Goal: Task Accomplishment & Management: Manage account settings

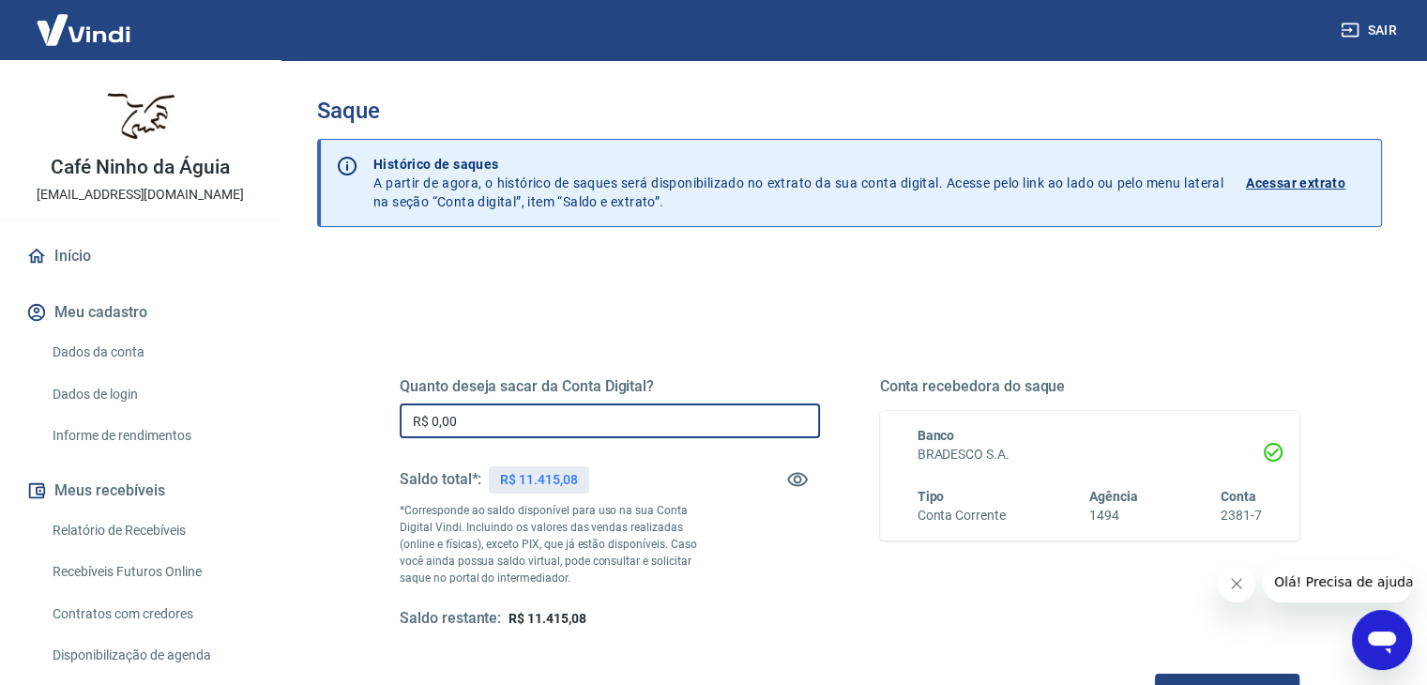
drag, startPoint x: 472, startPoint y: 414, endPoint x: 431, endPoint y: 420, distance: 41.8
click at [431, 420] on input "R$ 0,00" at bounding box center [610, 420] width 420 height 35
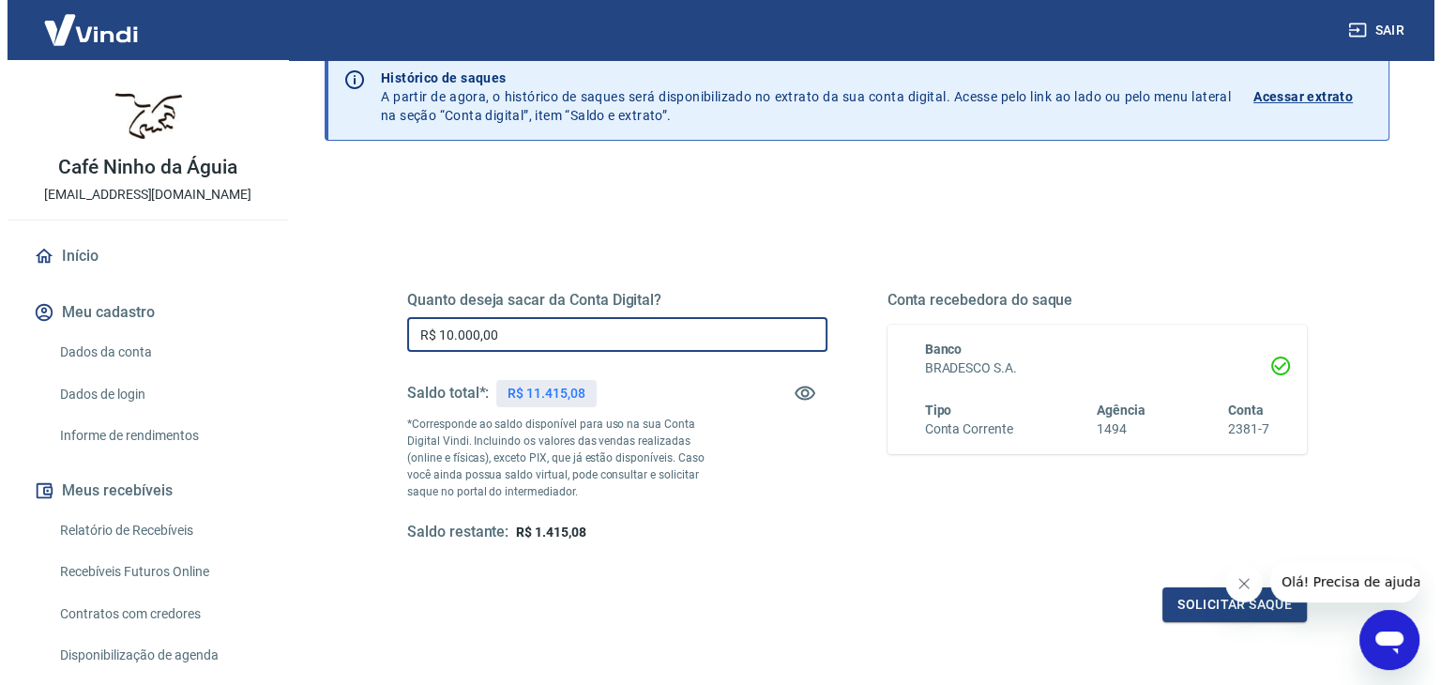
scroll to position [94, 0]
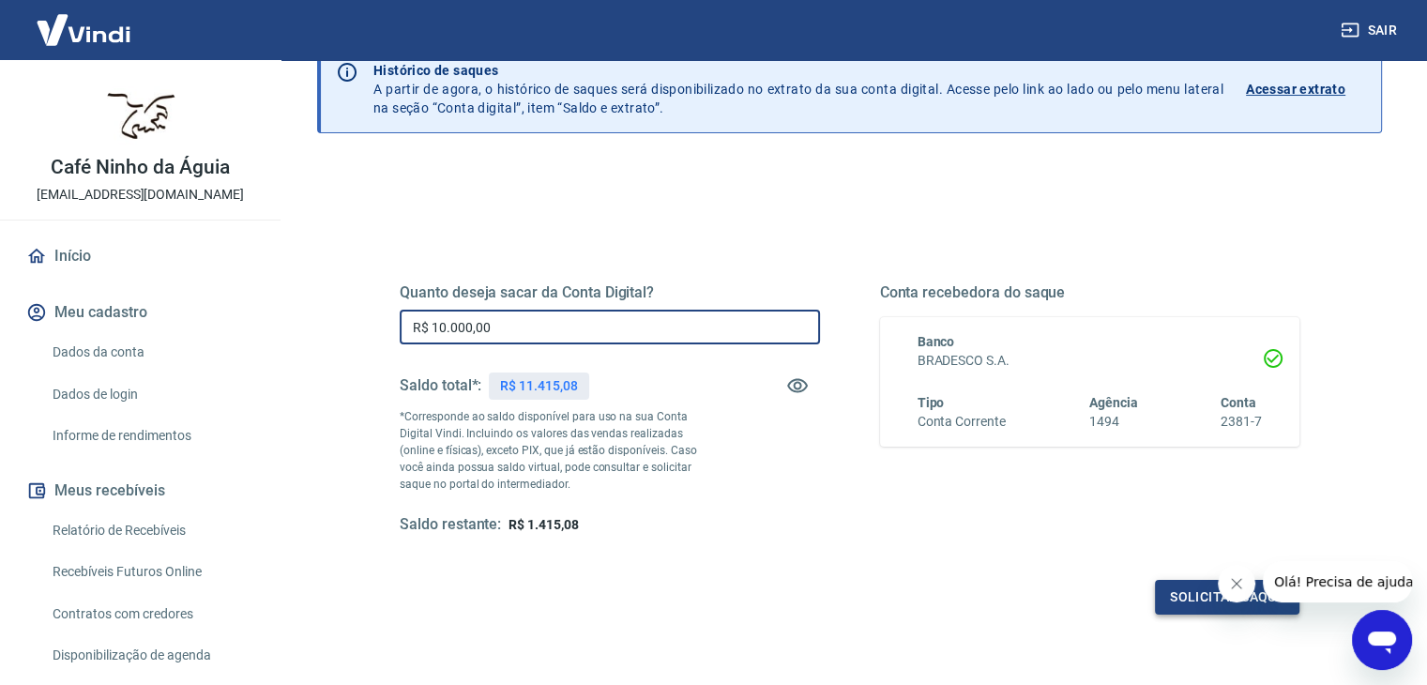
type input "R$ 10.000,00"
click at [1187, 598] on button "Solicitar saque" at bounding box center [1227, 597] width 144 height 35
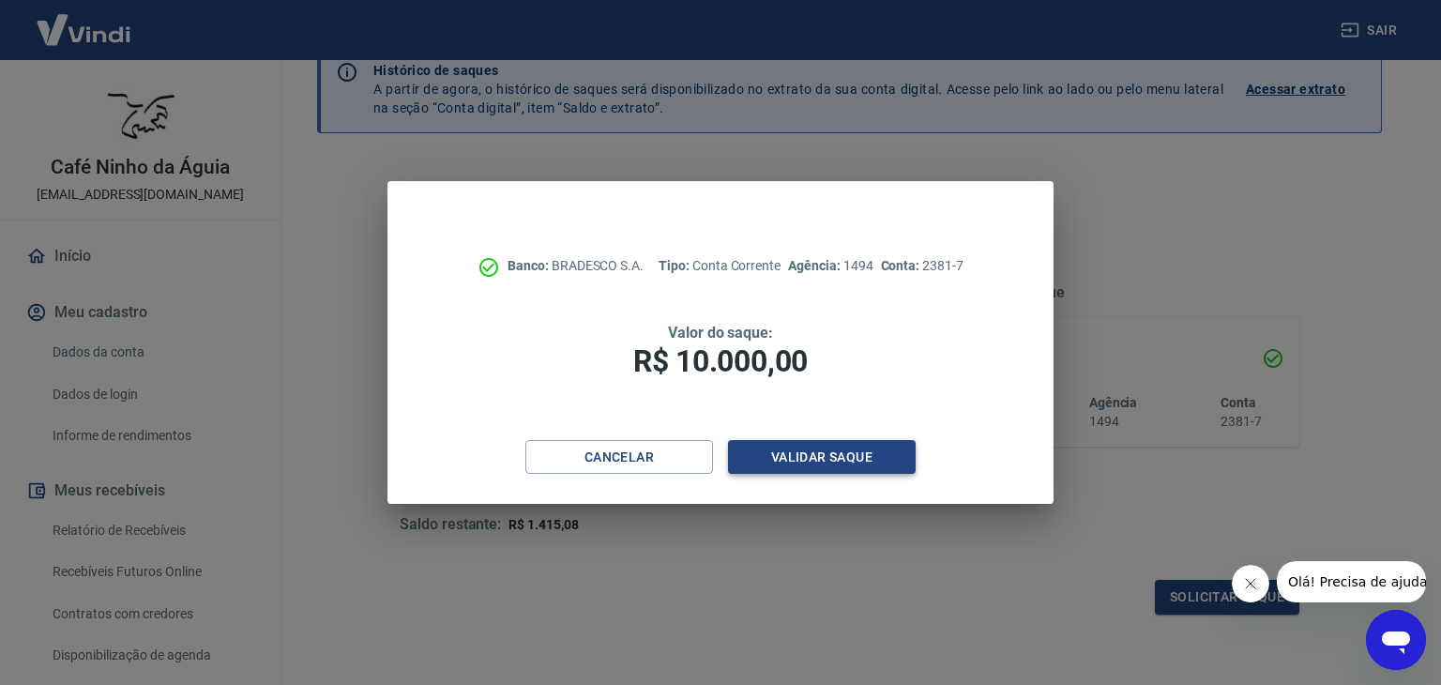
click at [815, 452] on button "Validar saque" at bounding box center [822, 457] width 188 height 35
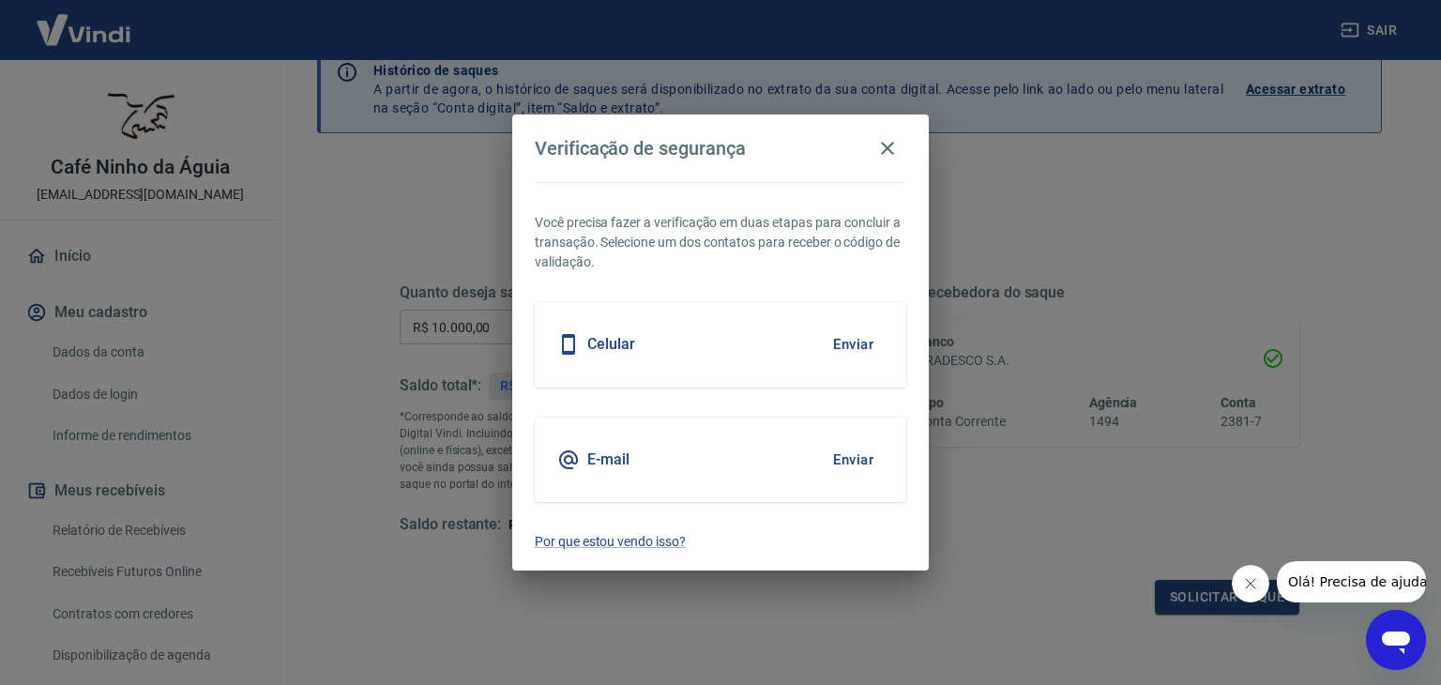
click at [857, 460] on button "Enviar" at bounding box center [853, 459] width 61 height 39
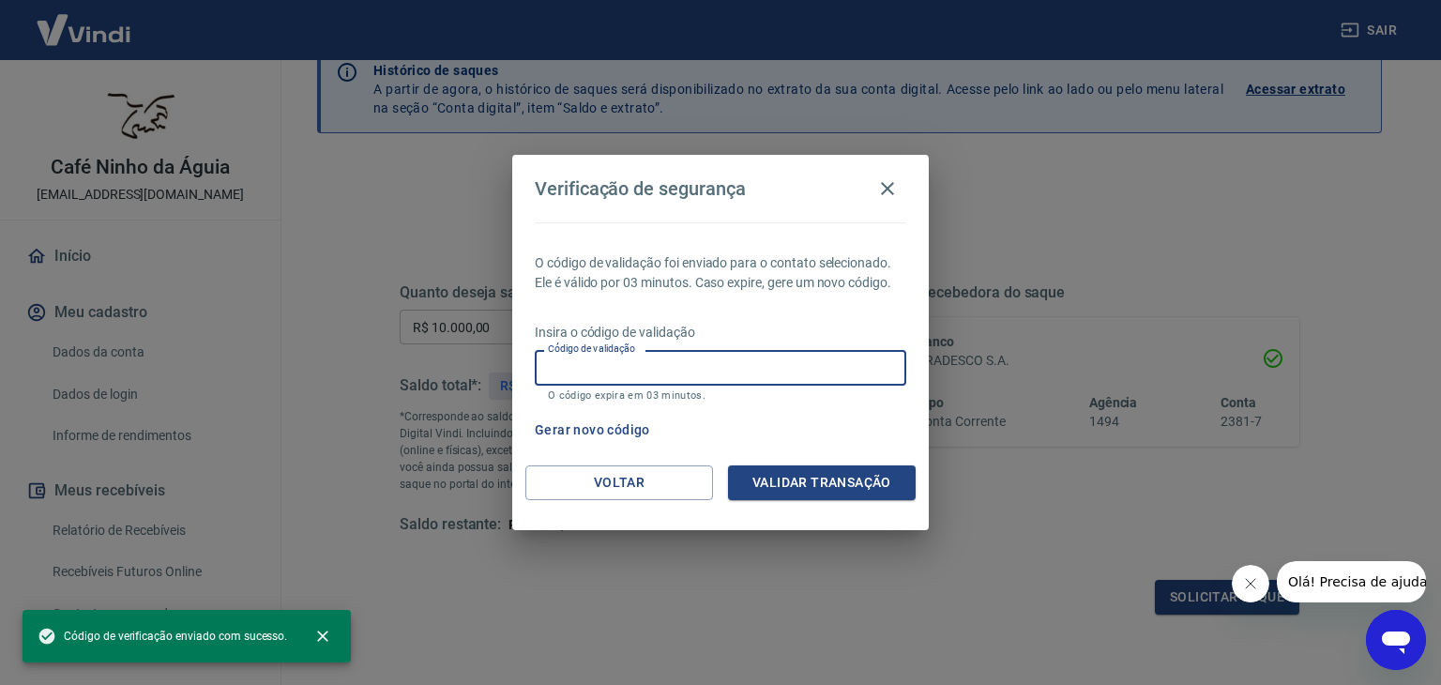
click at [686, 372] on input "Código de validação" at bounding box center [721, 367] width 372 height 35
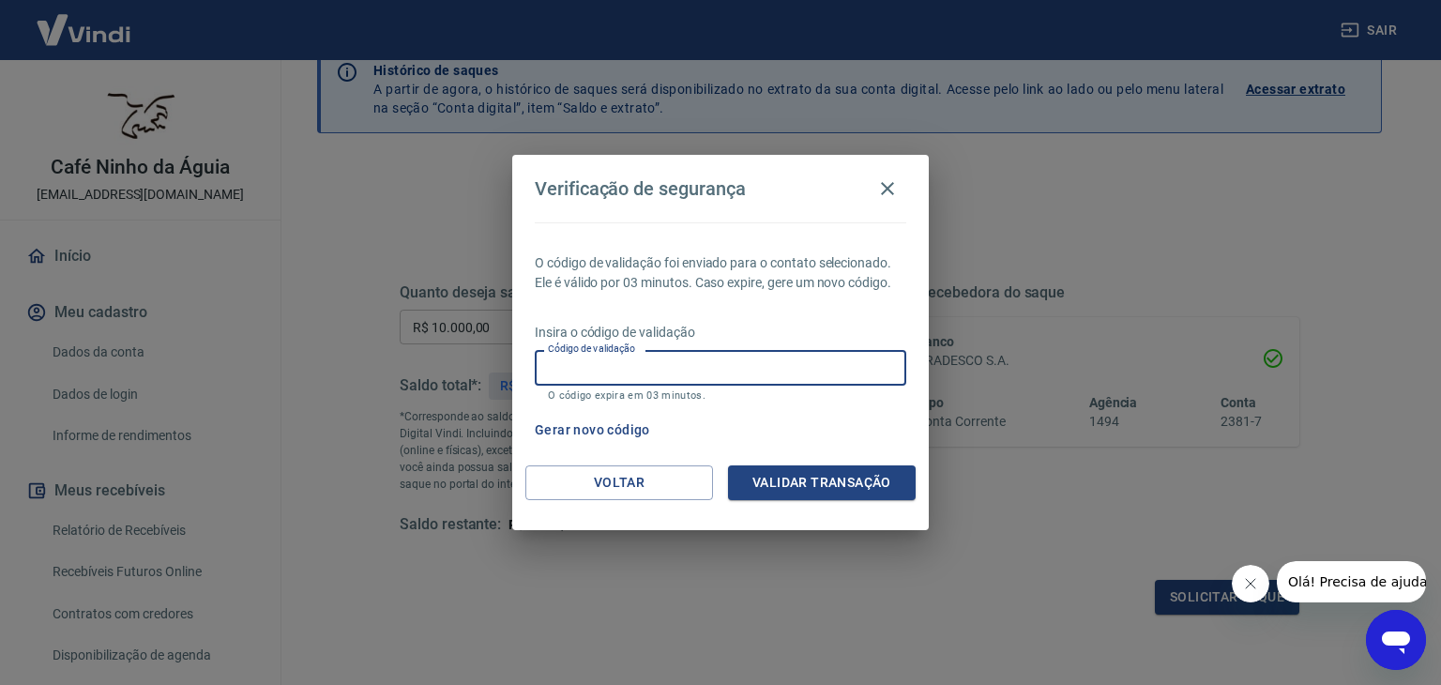
paste input "681511"
type input "681511"
click at [873, 486] on button "Validar transação" at bounding box center [822, 482] width 188 height 35
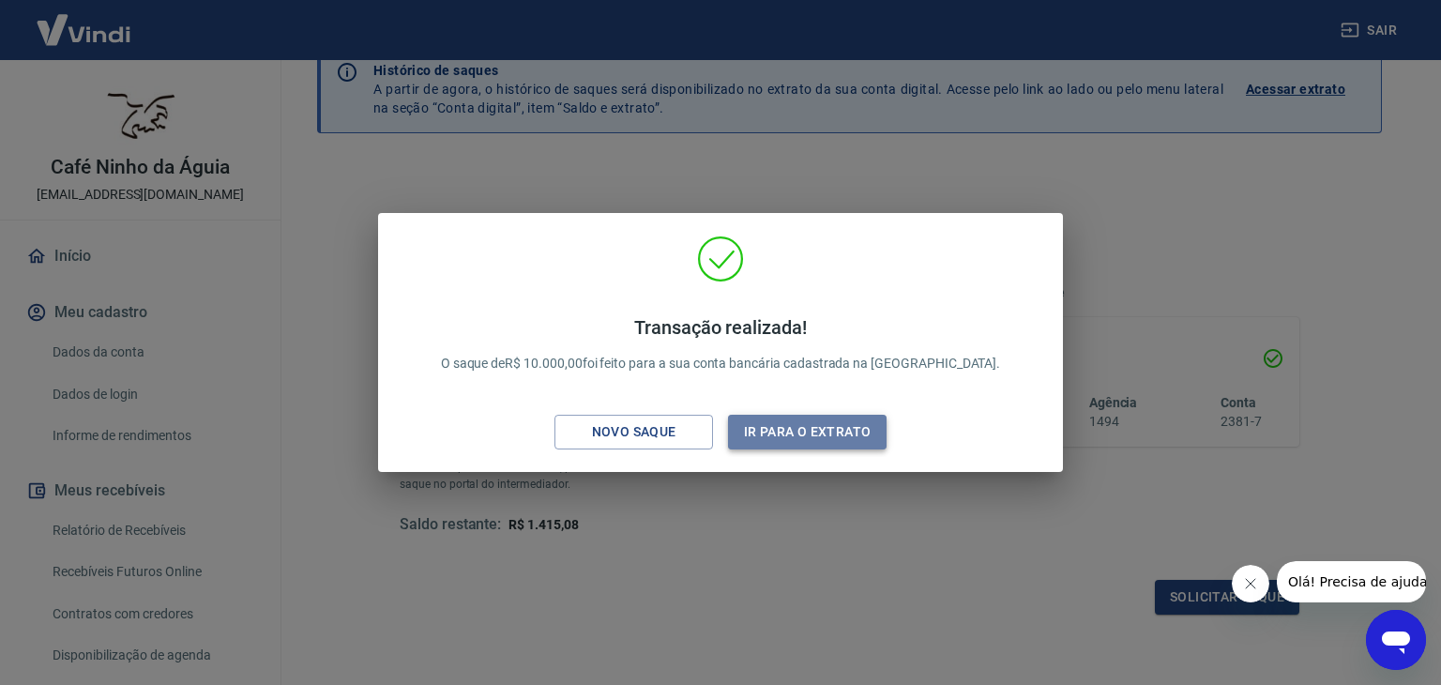
click at [787, 441] on button "Ir para o extrato" at bounding box center [807, 432] width 159 height 35
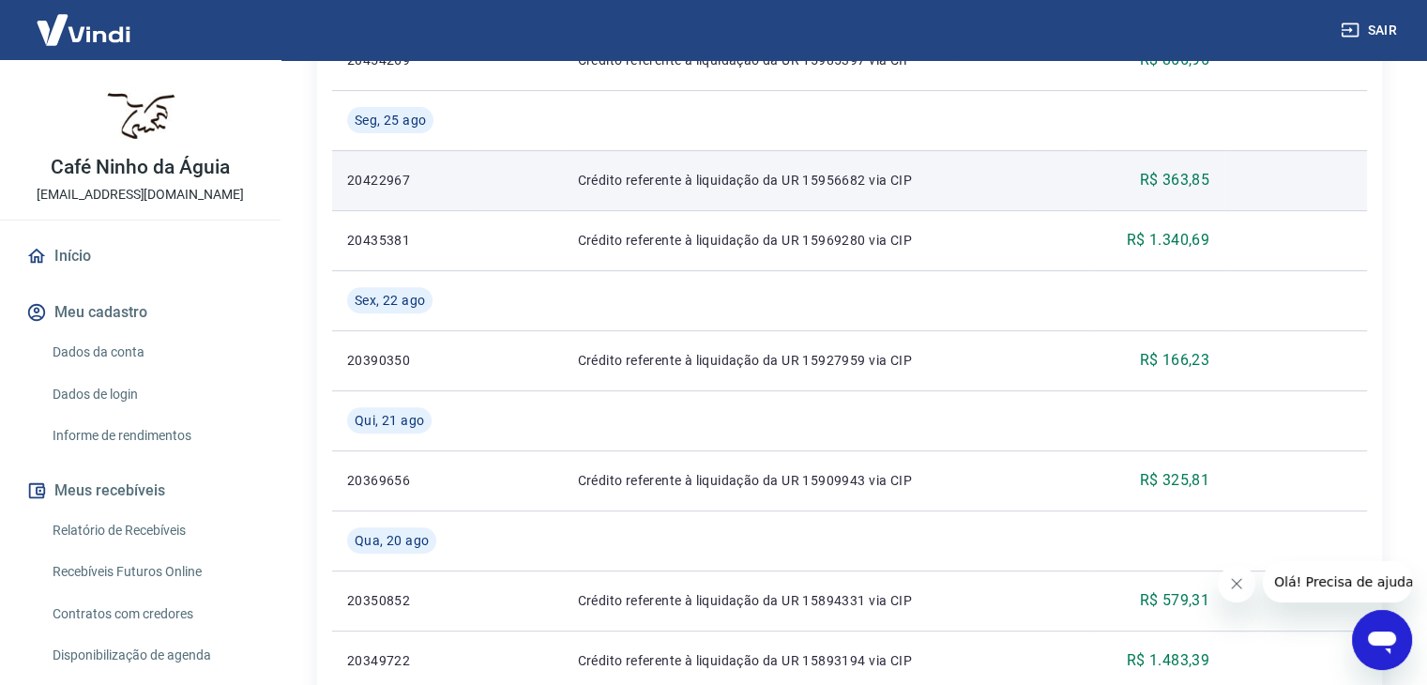
scroll to position [657, 0]
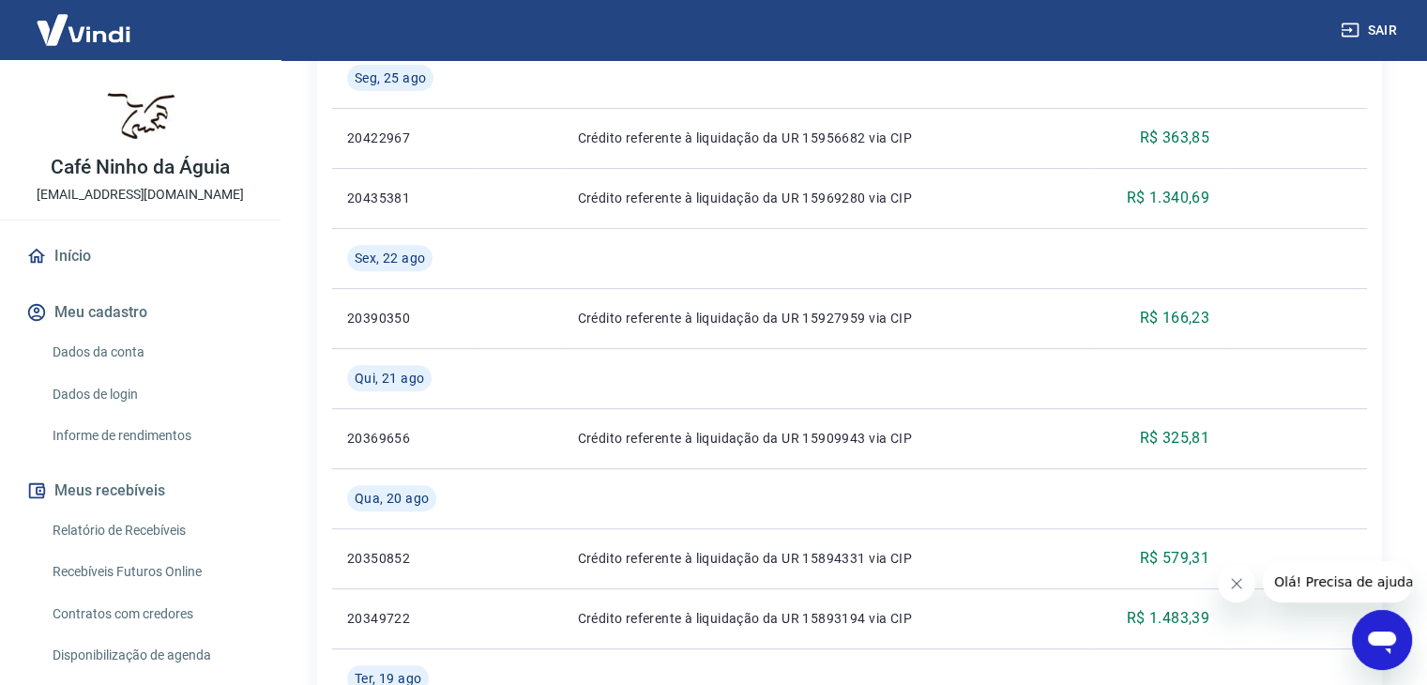
click at [113, 354] on link "Dados da conta" at bounding box center [151, 352] width 213 height 38
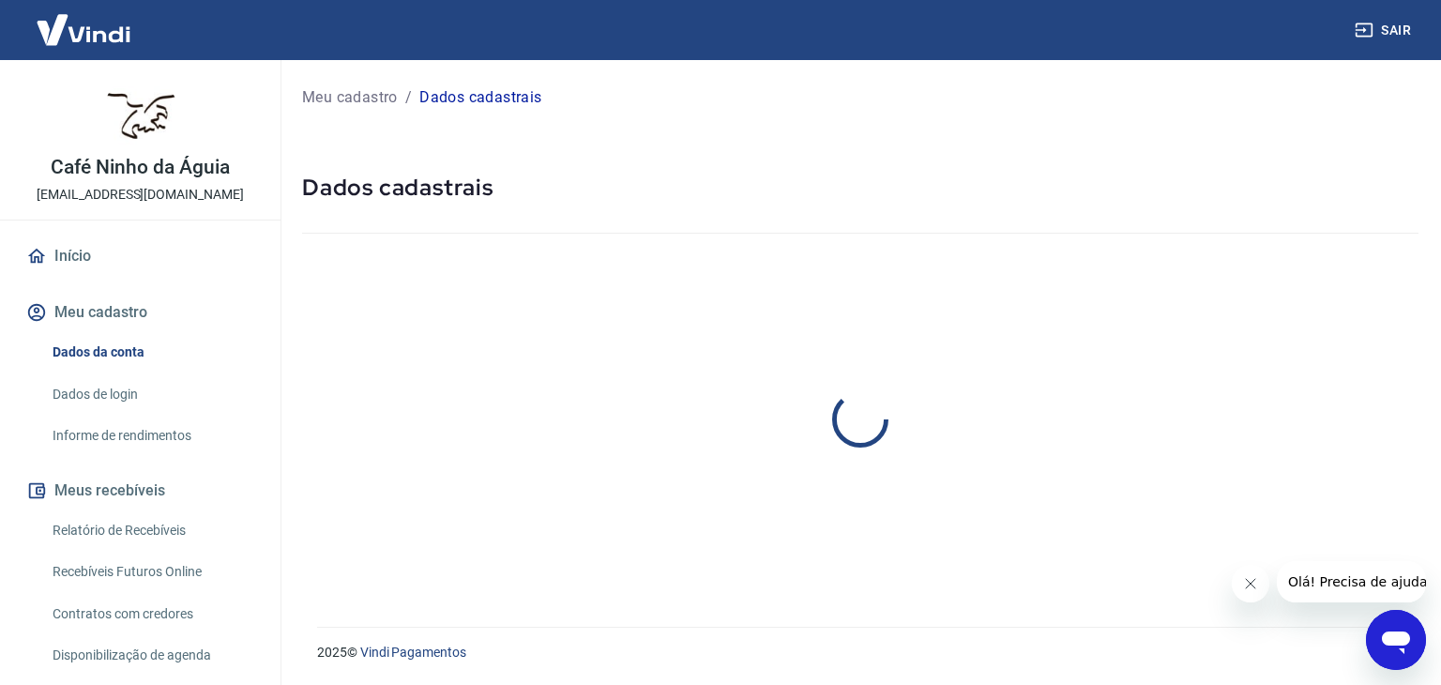
select select "MG"
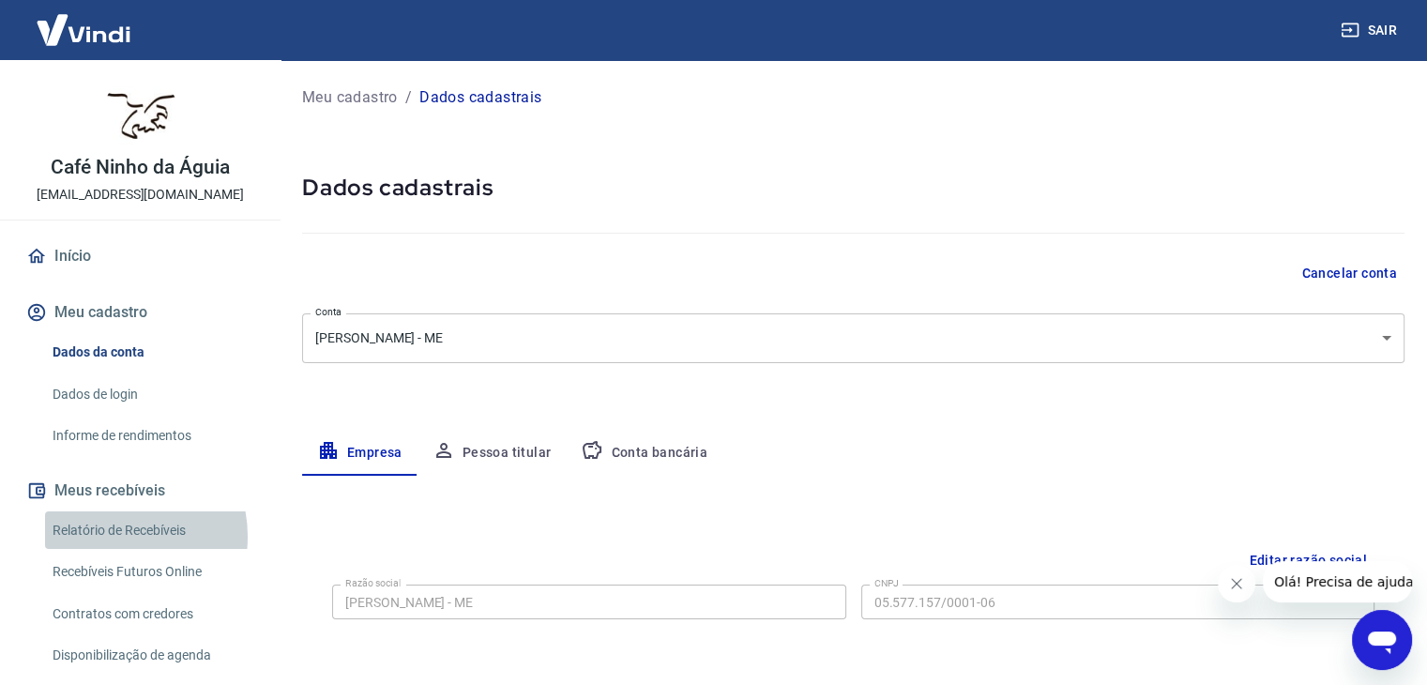
click at [109, 536] on link "Relatório de Recebíveis" at bounding box center [151, 530] width 213 height 38
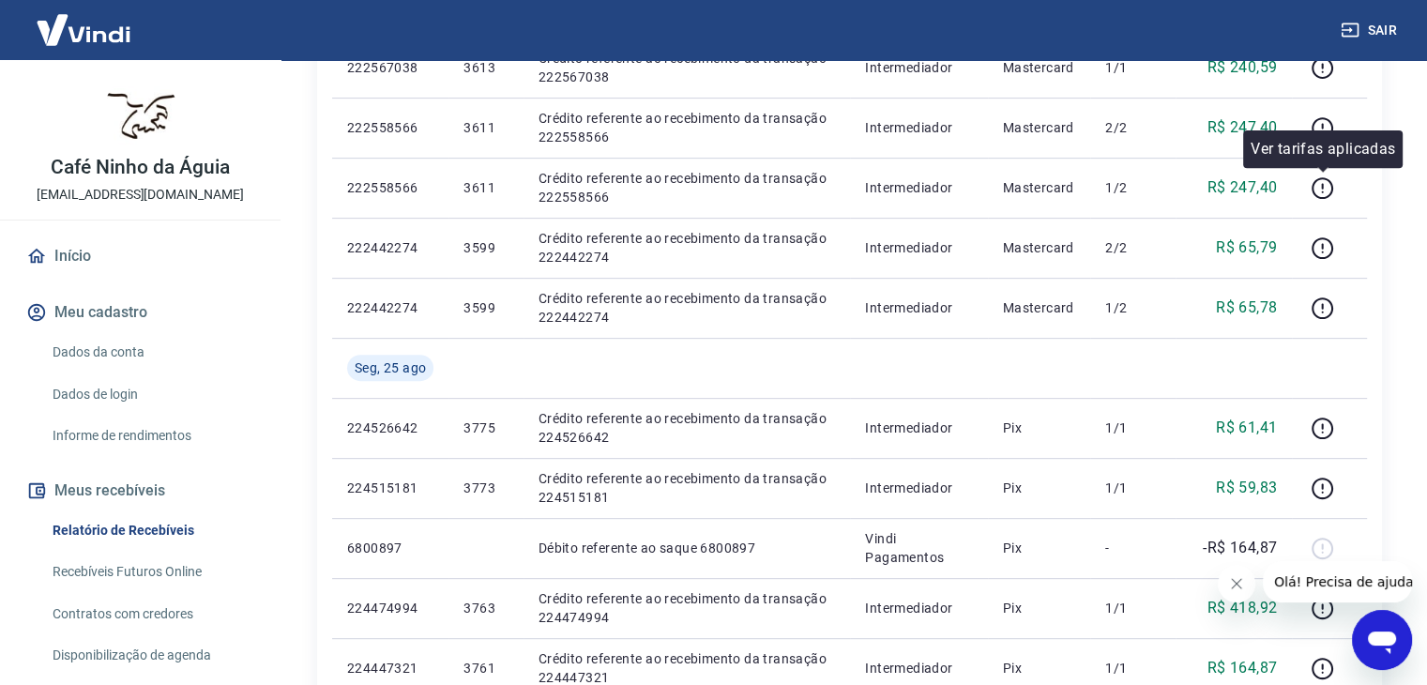
scroll to position [751, 0]
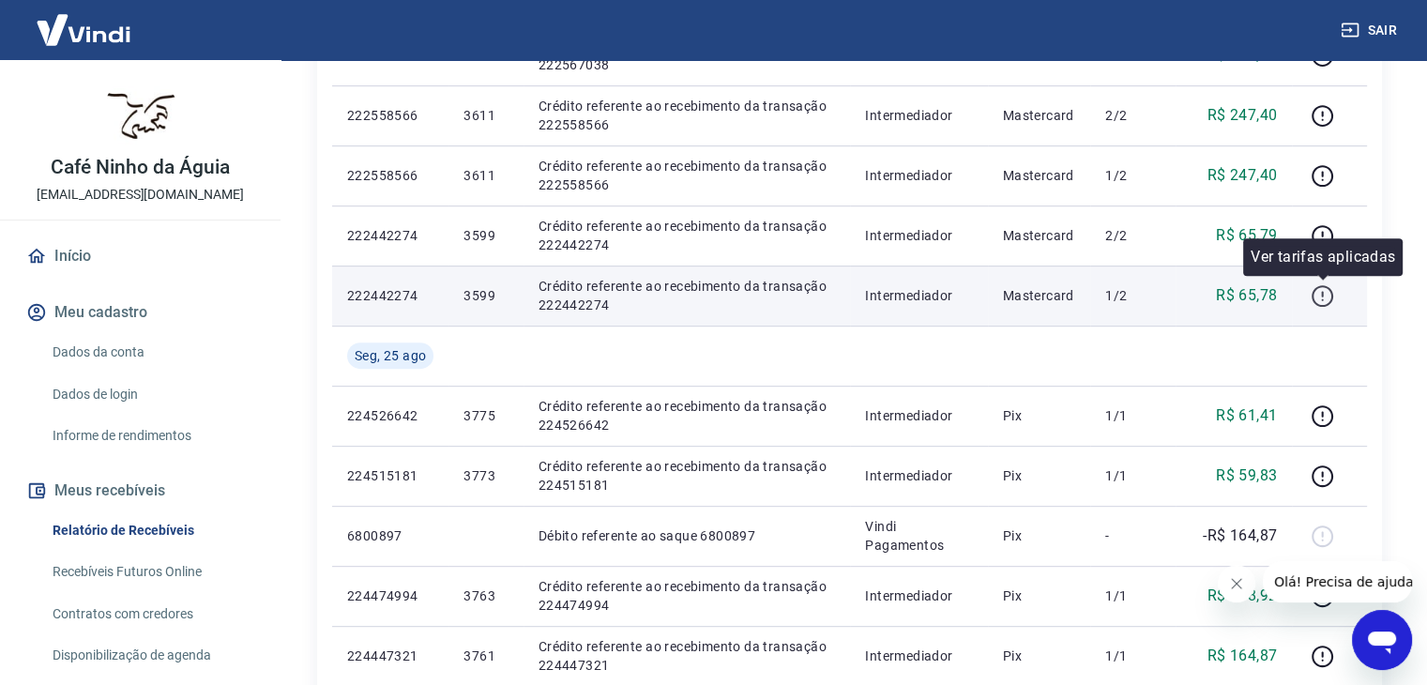
click at [1327, 294] on icon "button" at bounding box center [1322, 295] width 23 height 23
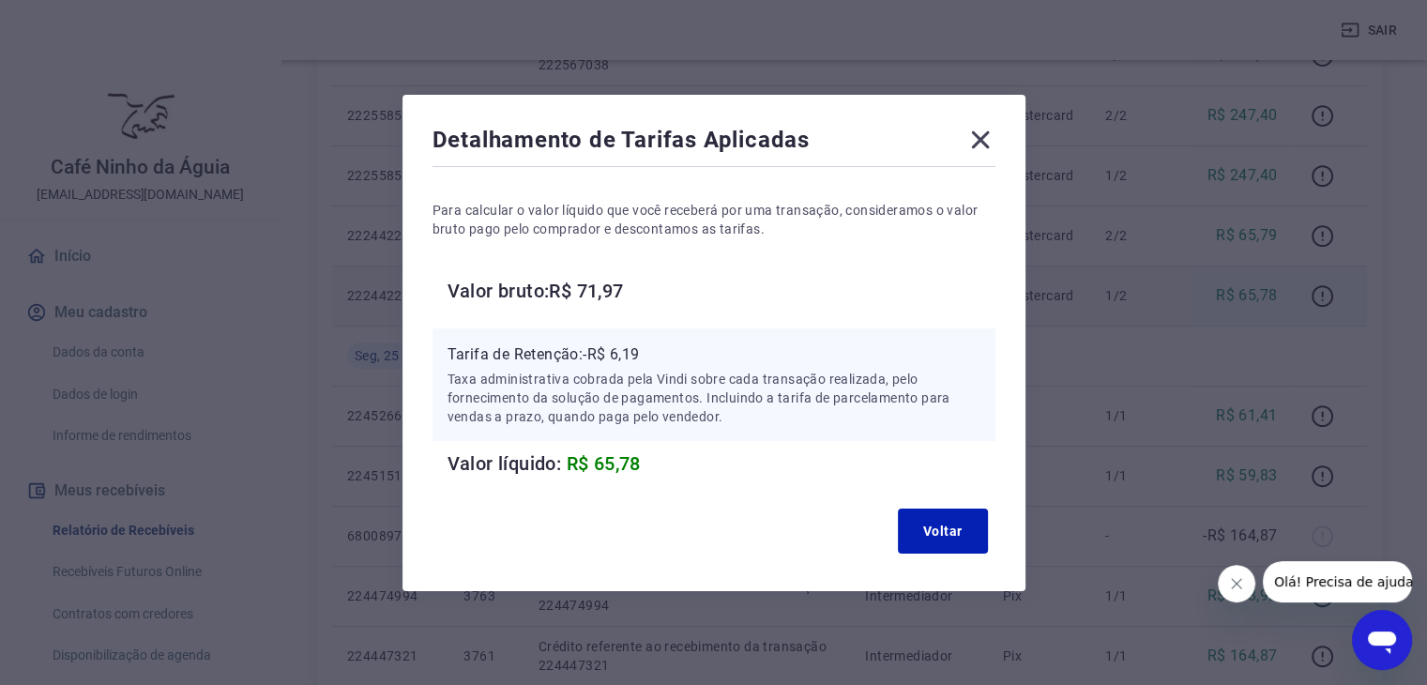
click at [994, 136] on icon at bounding box center [980, 140] width 30 height 30
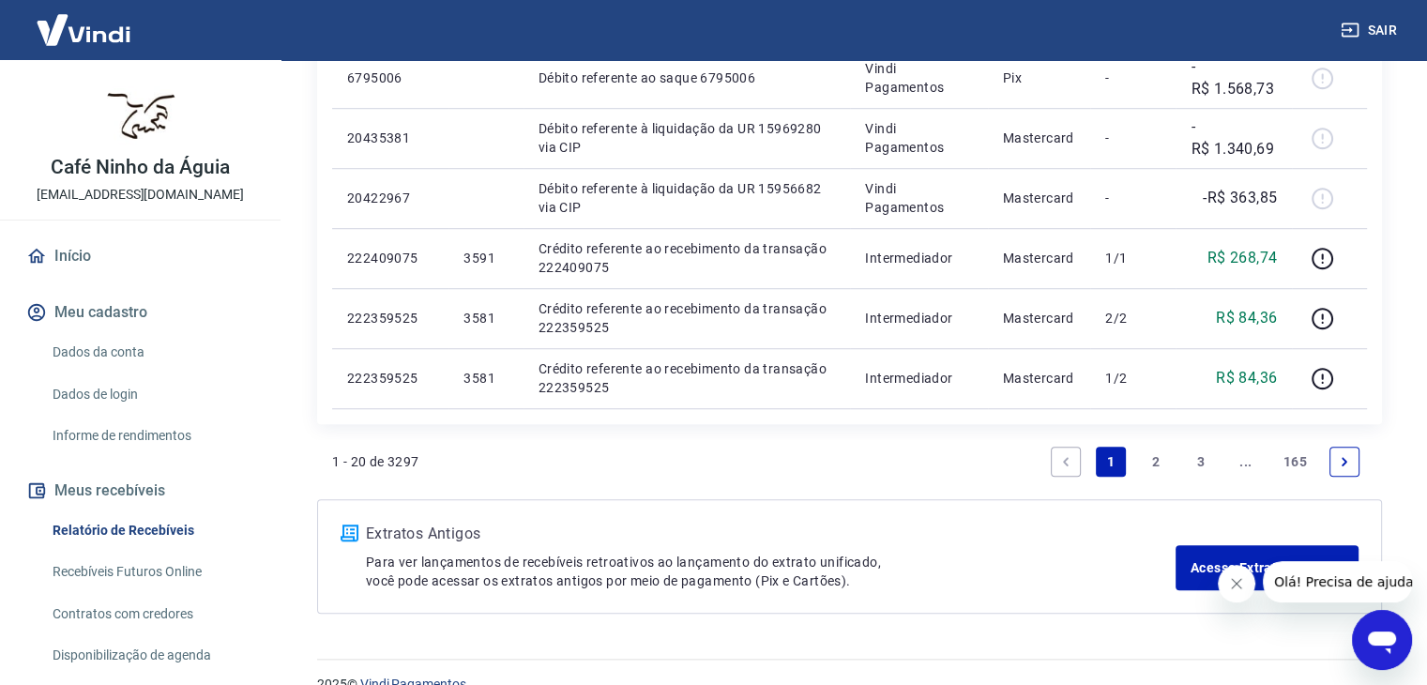
scroll to position [1418, 0]
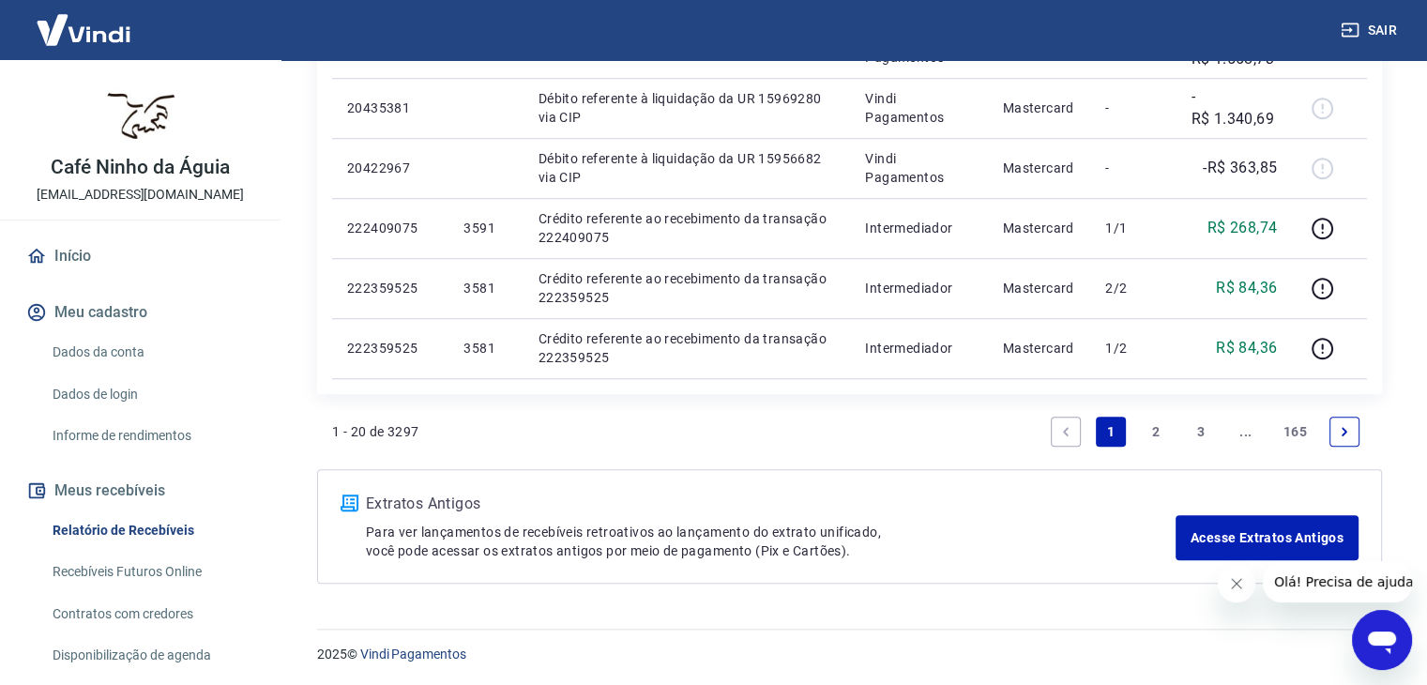
click at [90, 440] on link "Informe de rendimentos" at bounding box center [151, 436] width 213 height 38
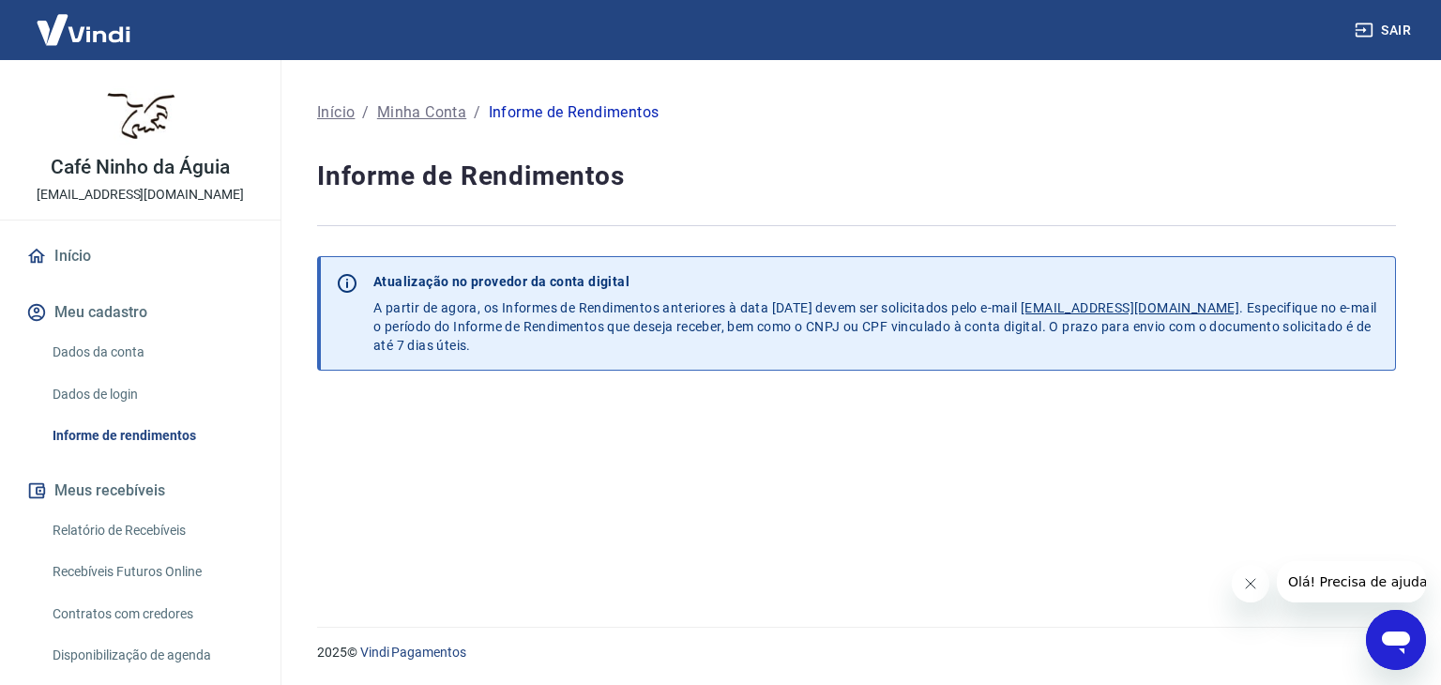
click at [122, 527] on link "Relatório de Recebíveis" at bounding box center [151, 530] width 213 height 38
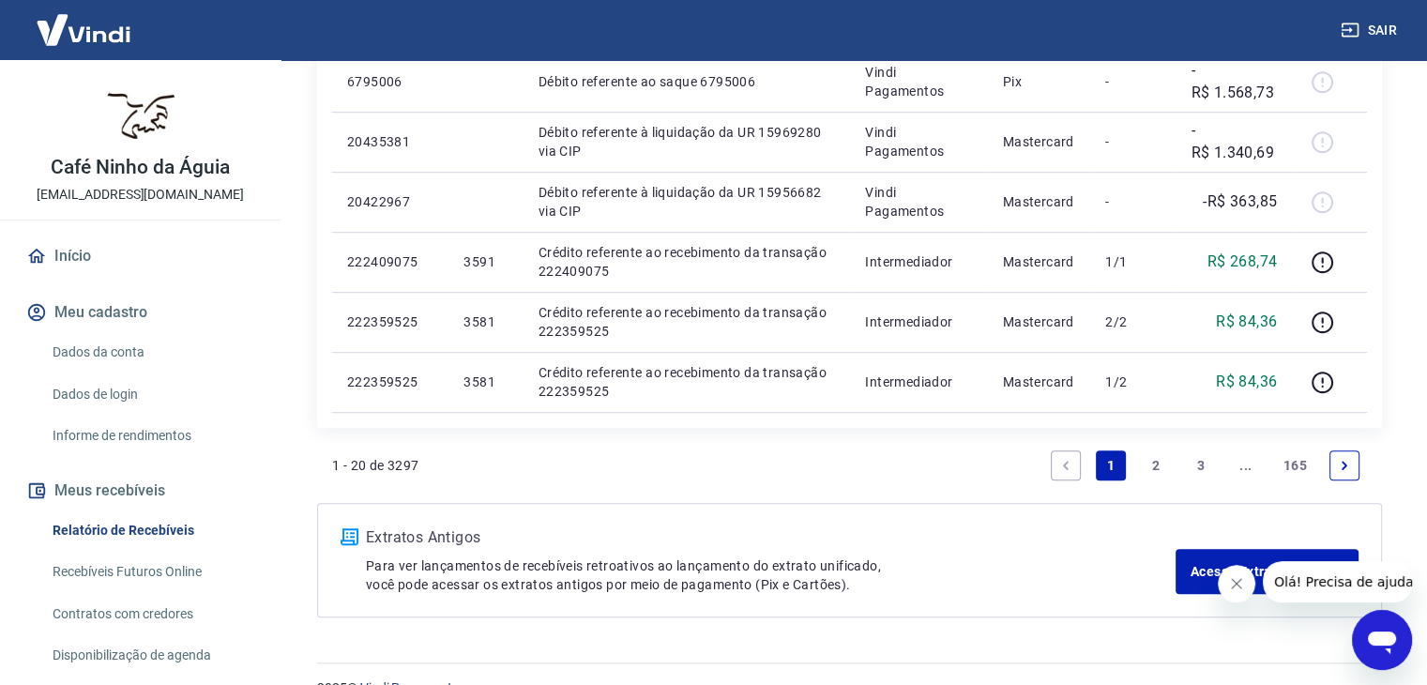
scroll to position [1418, 0]
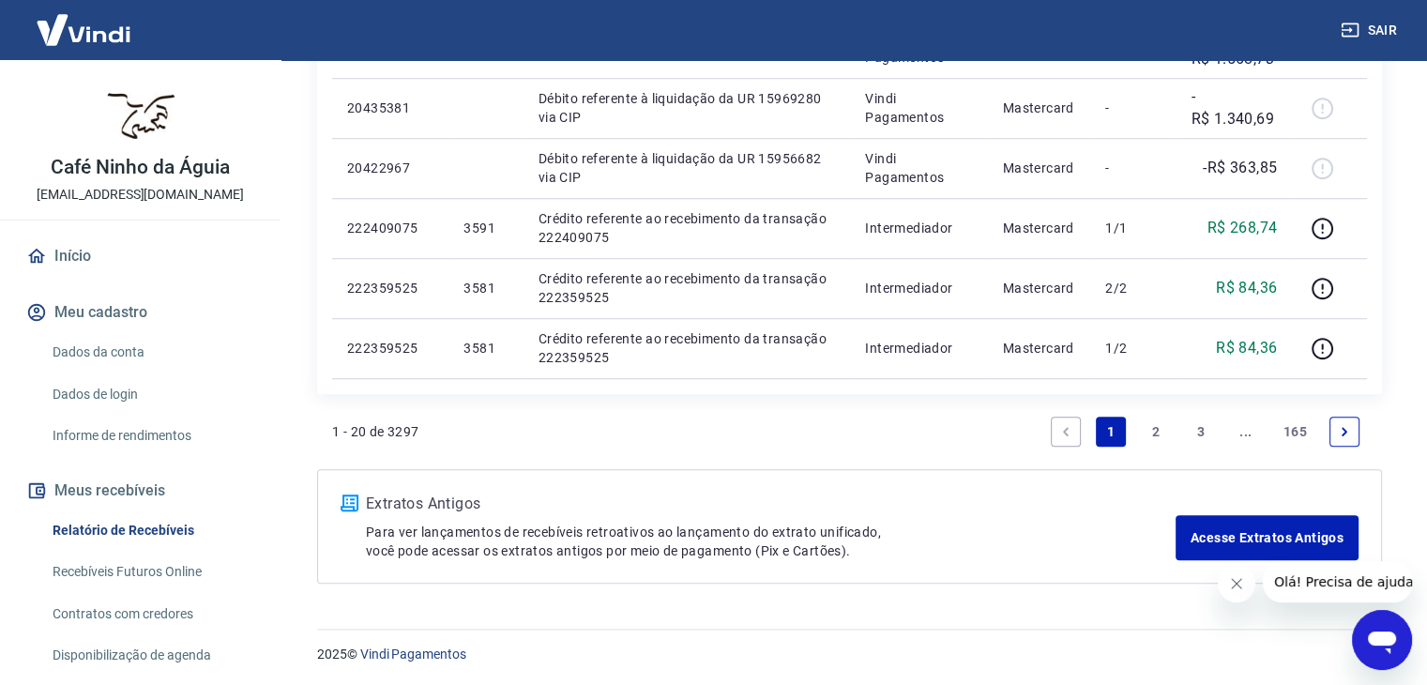
click at [122, 574] on link "Recebíveis Futuros Online" at bounding box center [151, 572] width 213 height 38
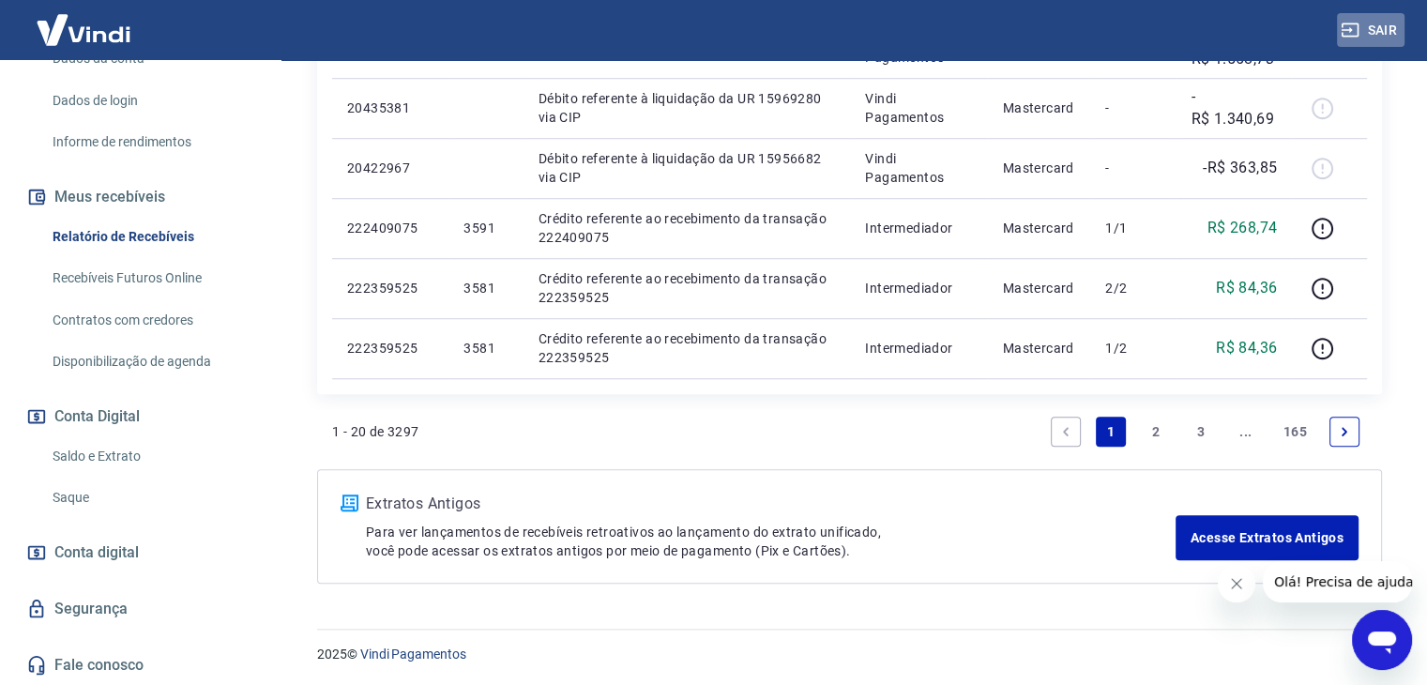
click at [1388, 23] on button "Sair" at bounding box center [1371, 30] width 68 height 35
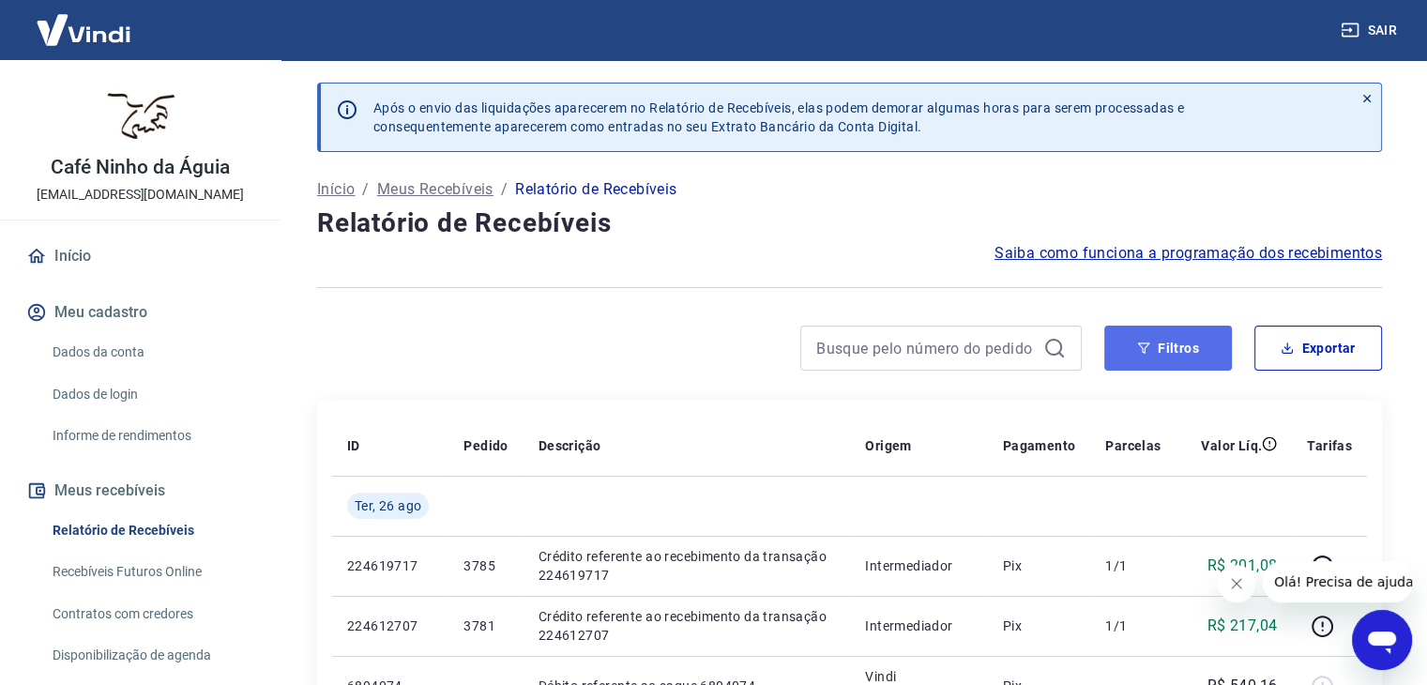
click at [1159, 342] on button "Filtros" at bounding box center [1168, 348] width 128 height 45
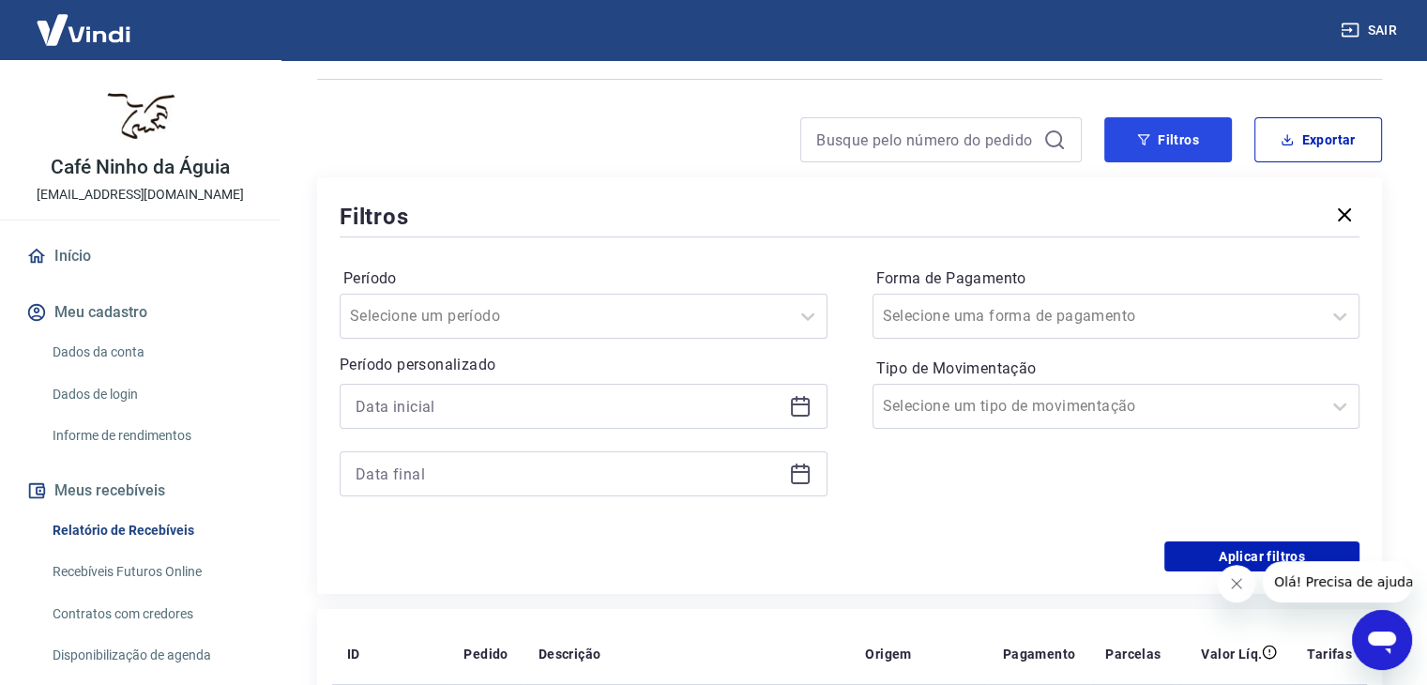
scroll to position [281, 0]
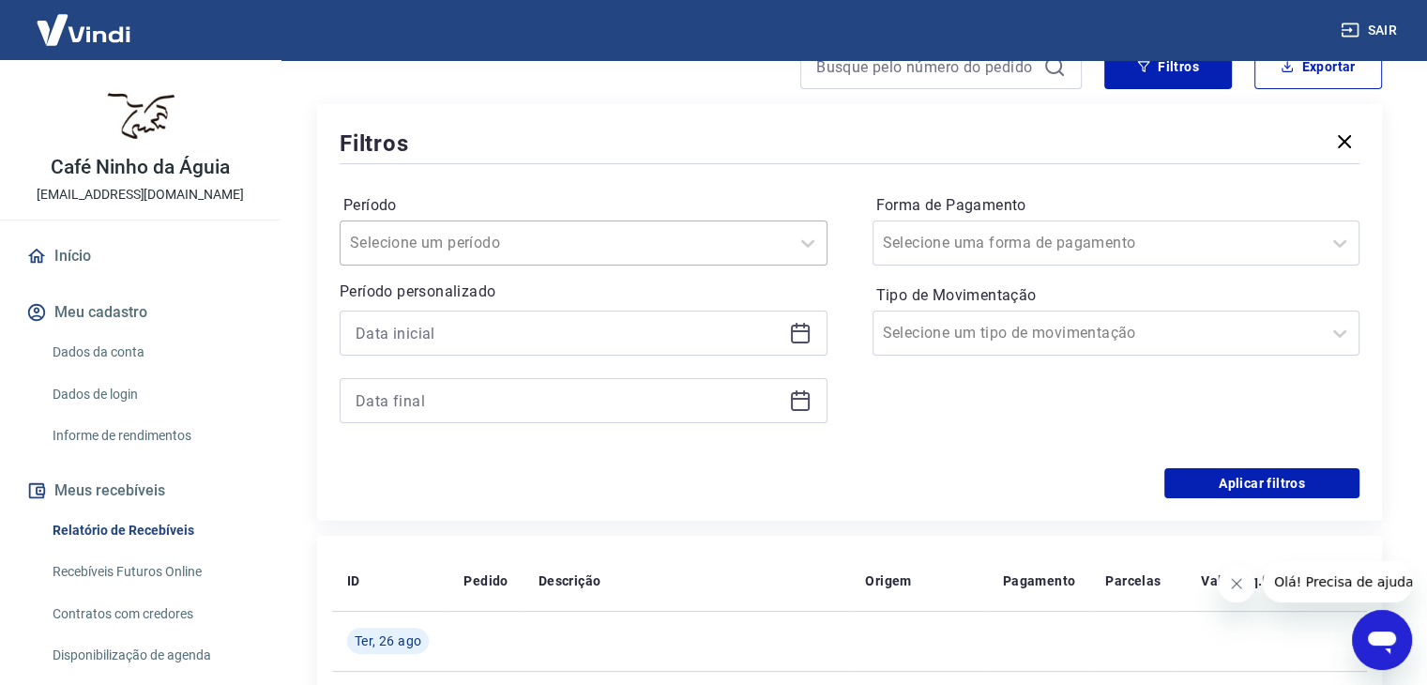
click at [478, 250] on input "Período" at bounding box center [445, 243] width 190 height 23
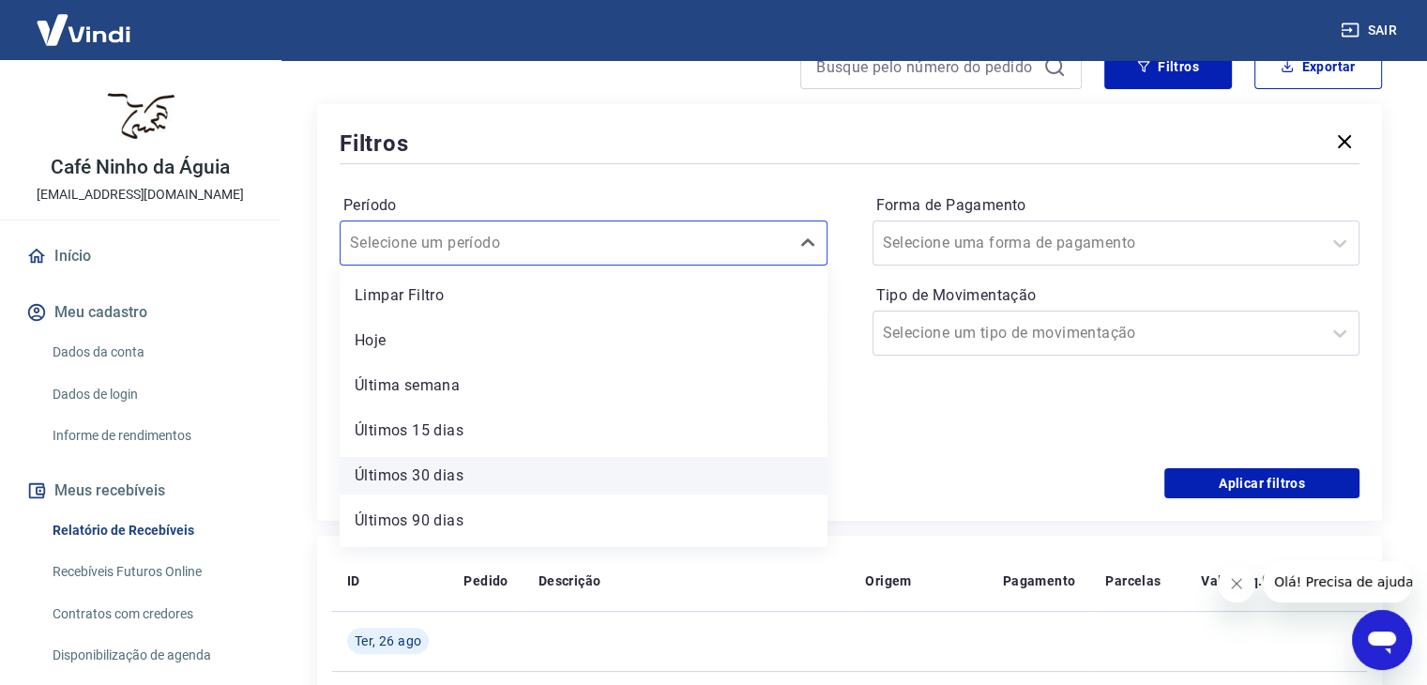
click at [470, 479] on div "Últimos 30 dias" at bounding box center [584, 476] width 488 height 38
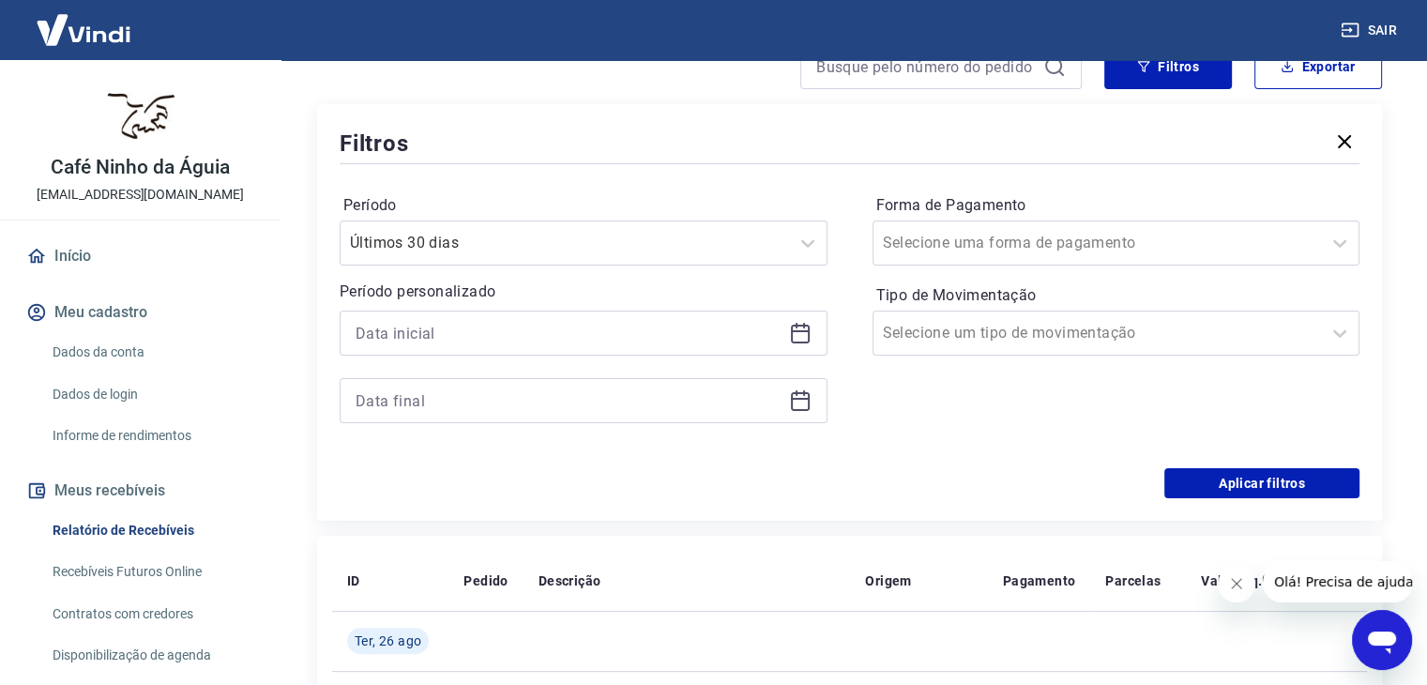
click at [445, 348] on div at bounding box center [584, 333] width 488 height 45
click at [1061, 252] on div at bounding box center [1098, 243] width 430 height 26
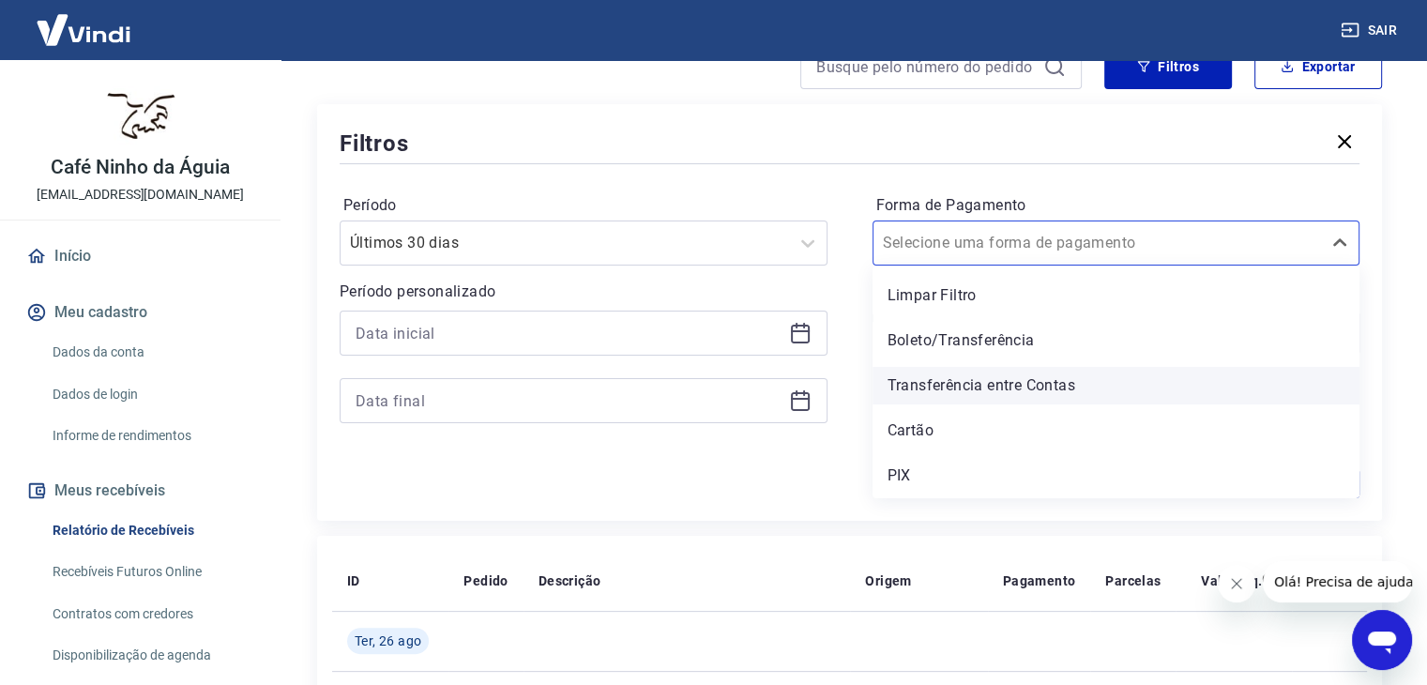
click at [959, 397] on div "Transferência entre Contas" at bounding box center [1116, 386] width 488 height 38
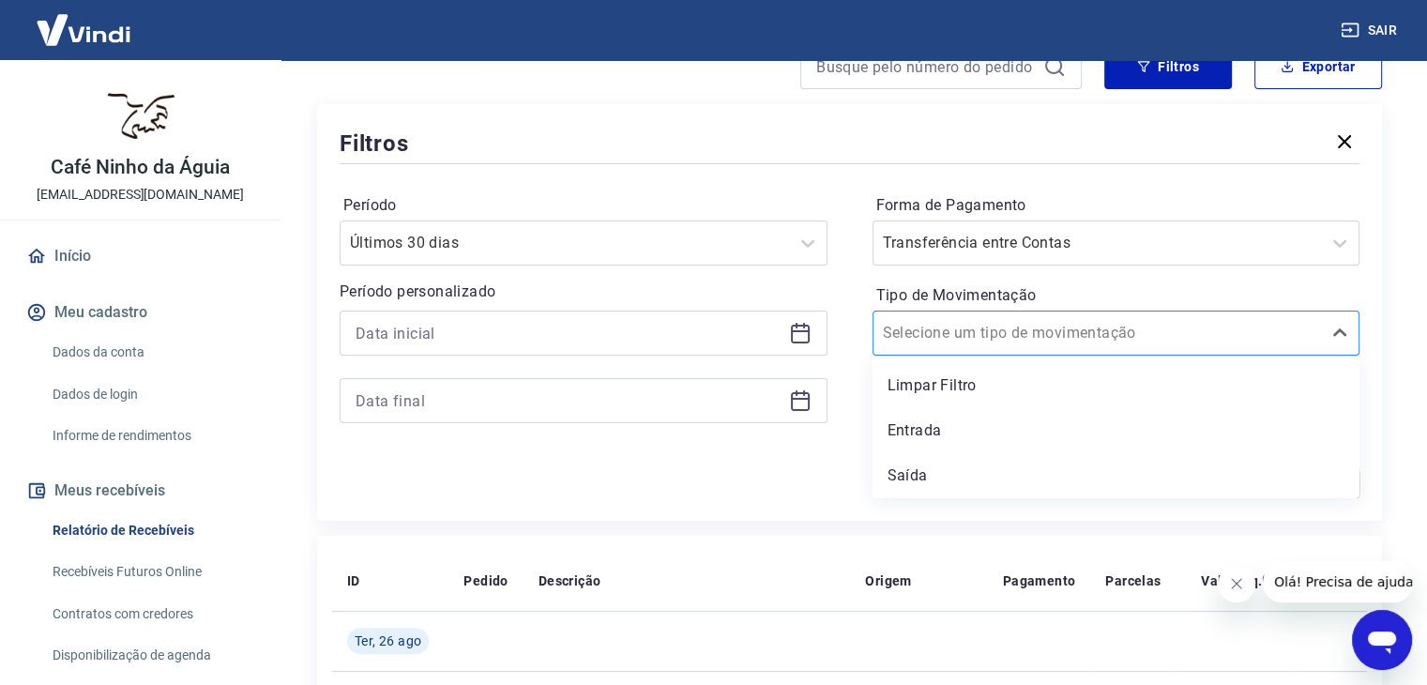
click at [982, 346] on div at bounding box center [1098, 333] width 430 height 26
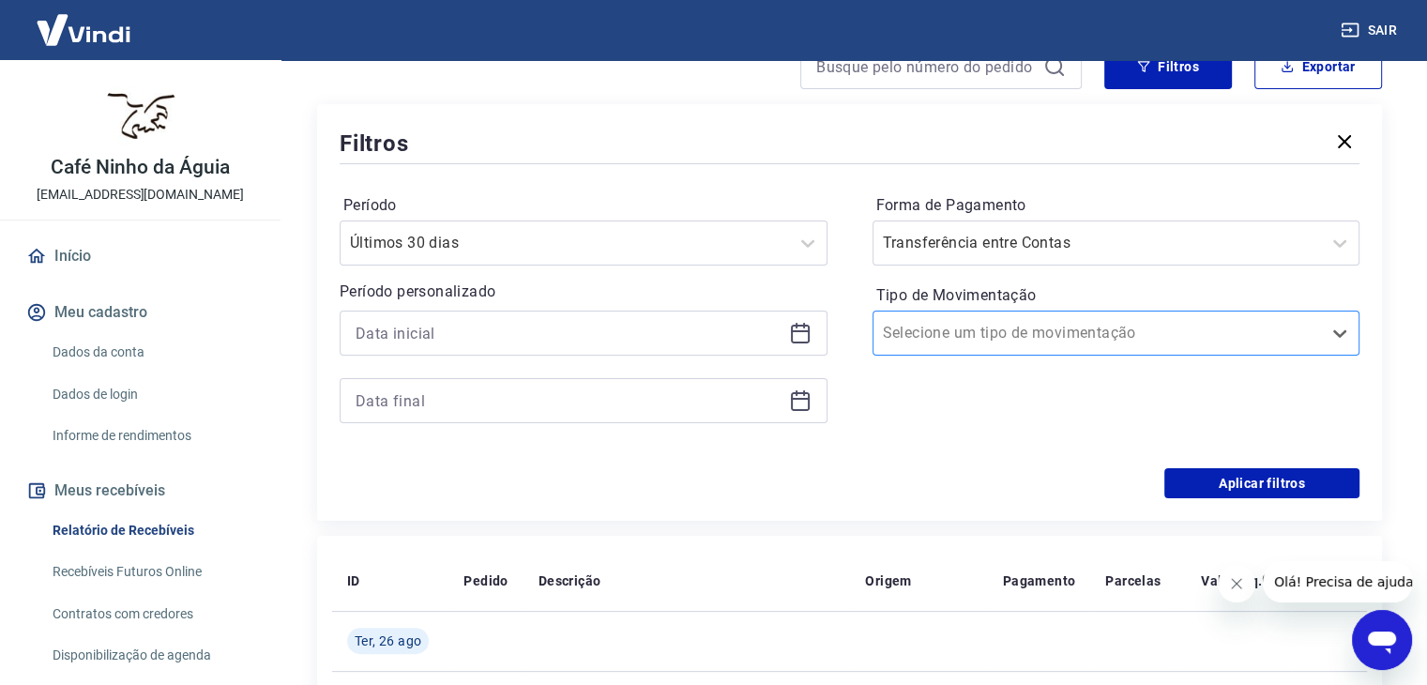
click at [982, 346] on div at bounding box center [1098, 333] width 430 height 26
click at [1226, 480] on button "Aplicar filtros" at bounding box center [1261, 483] width 195 height 30
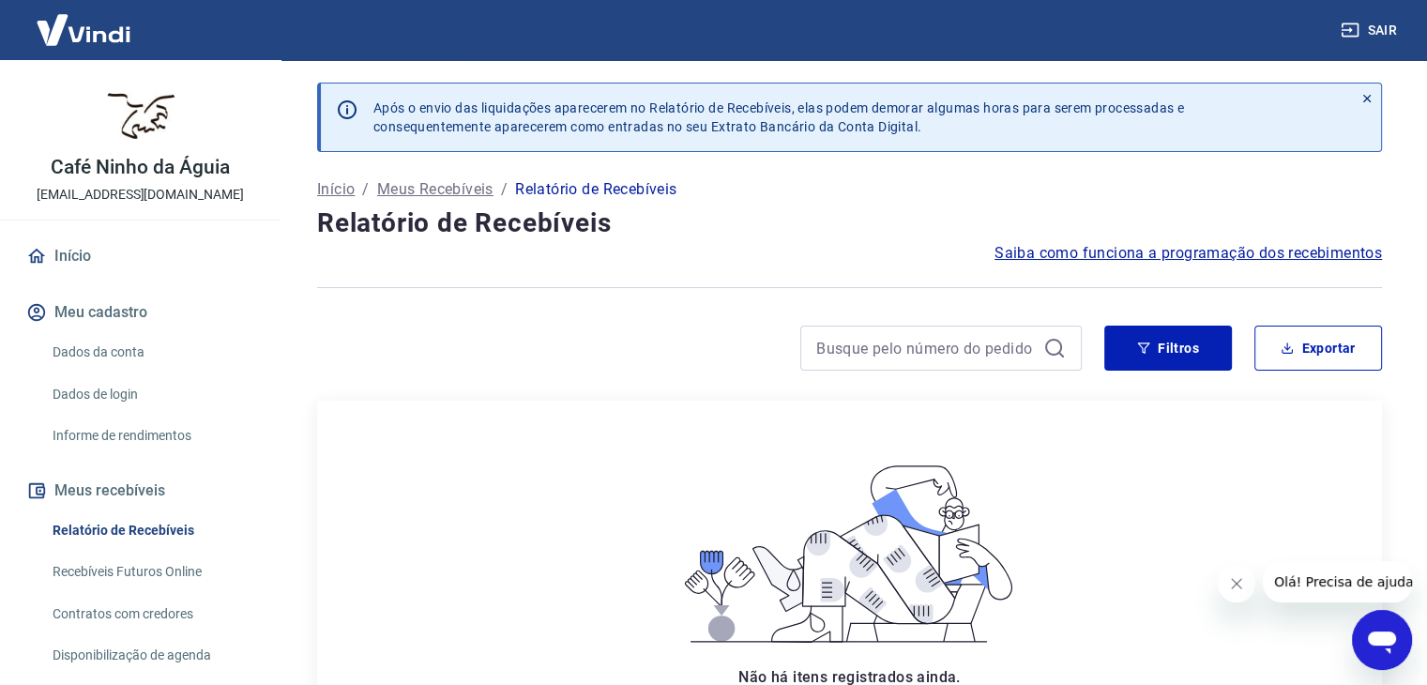
click at [1297, 250] on span "Saiba como funciona a programação dos recebimentos" at bounding box center [1187, 253] width 387 height 23
